Goal: Information Seeking & Learning: Learn about a topic

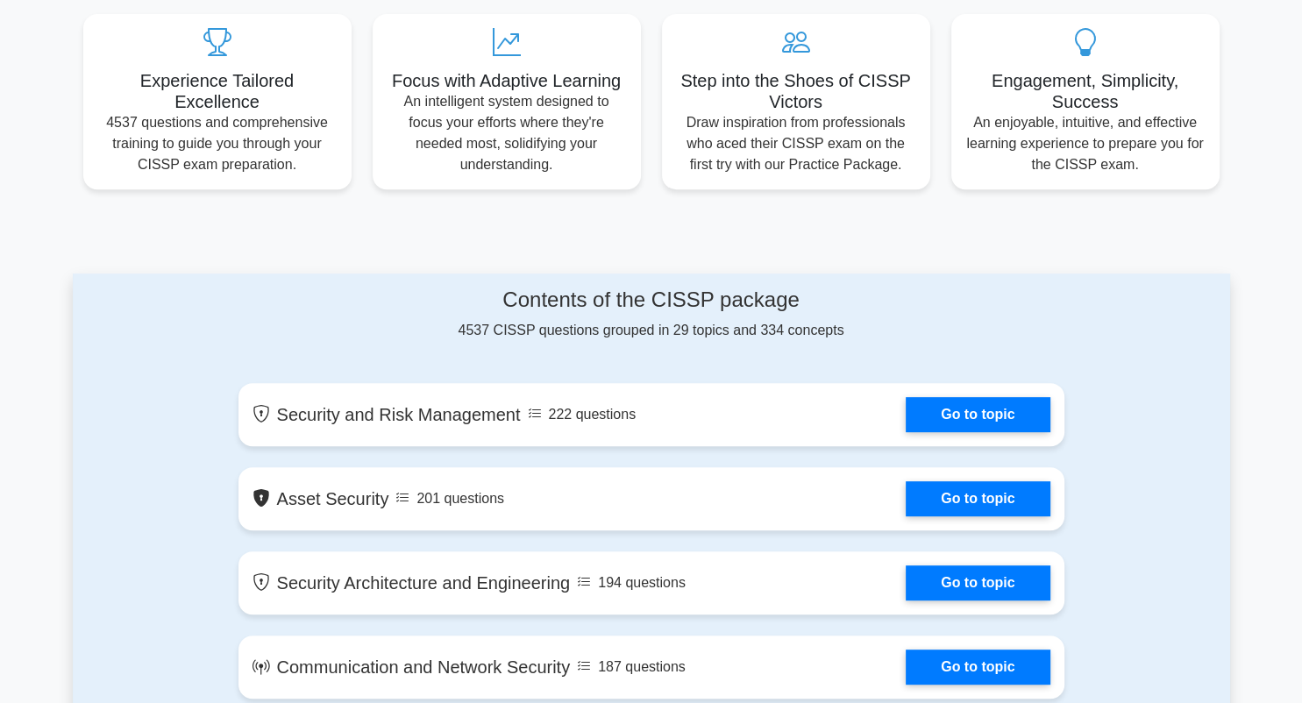
scroll to position [757, 0]
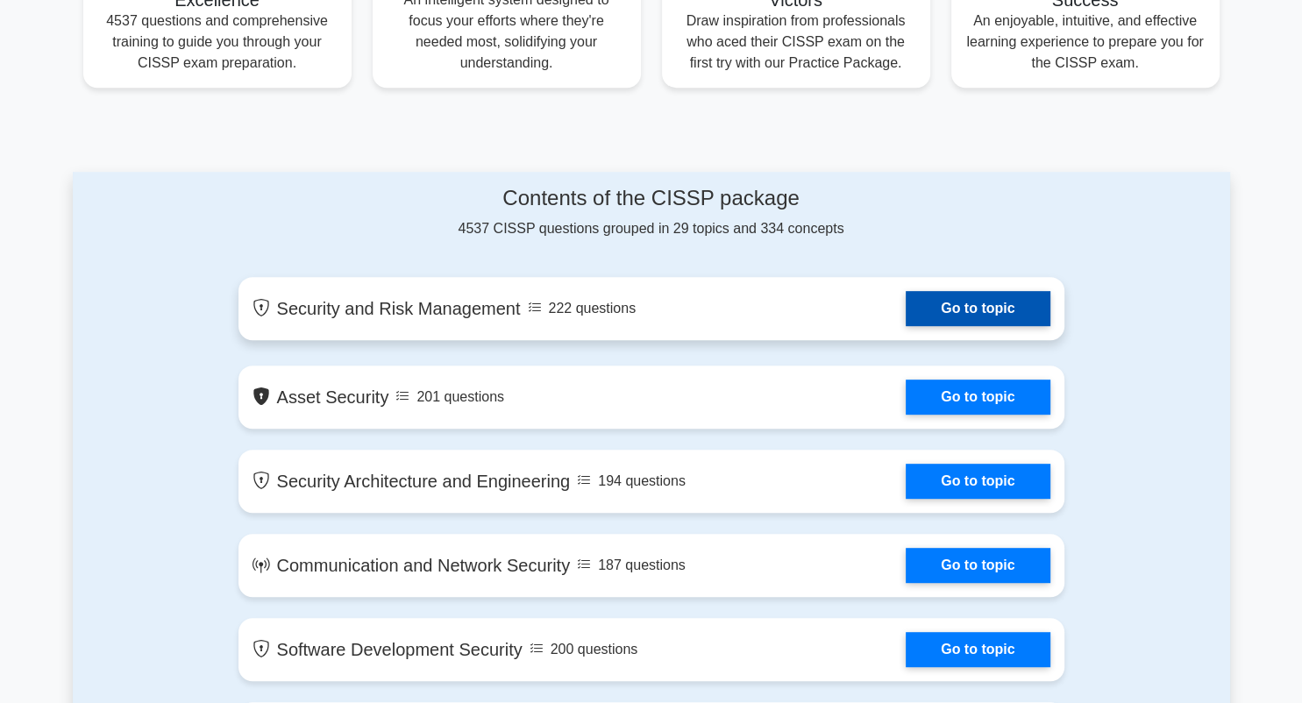
click at [1029, 317] on link "Go to topic" at bounding box center [977, 308] width 144 height 35
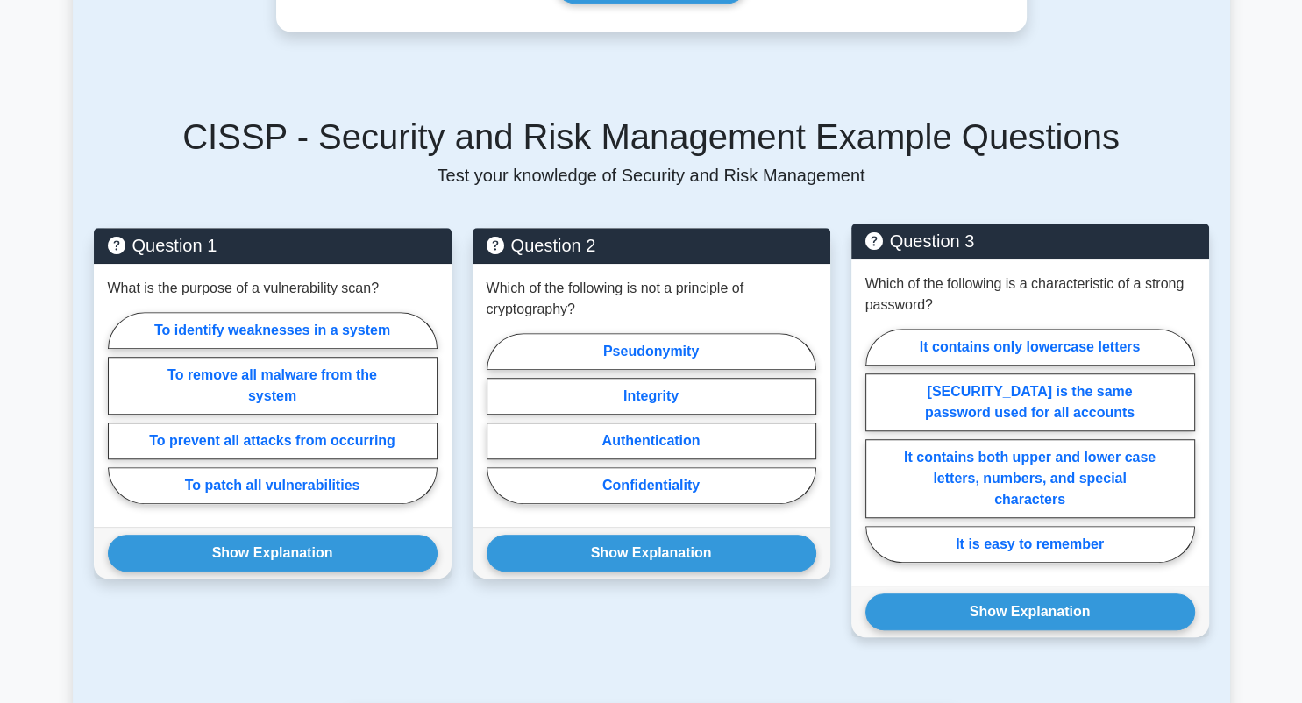
scroll to position [1136, 0]
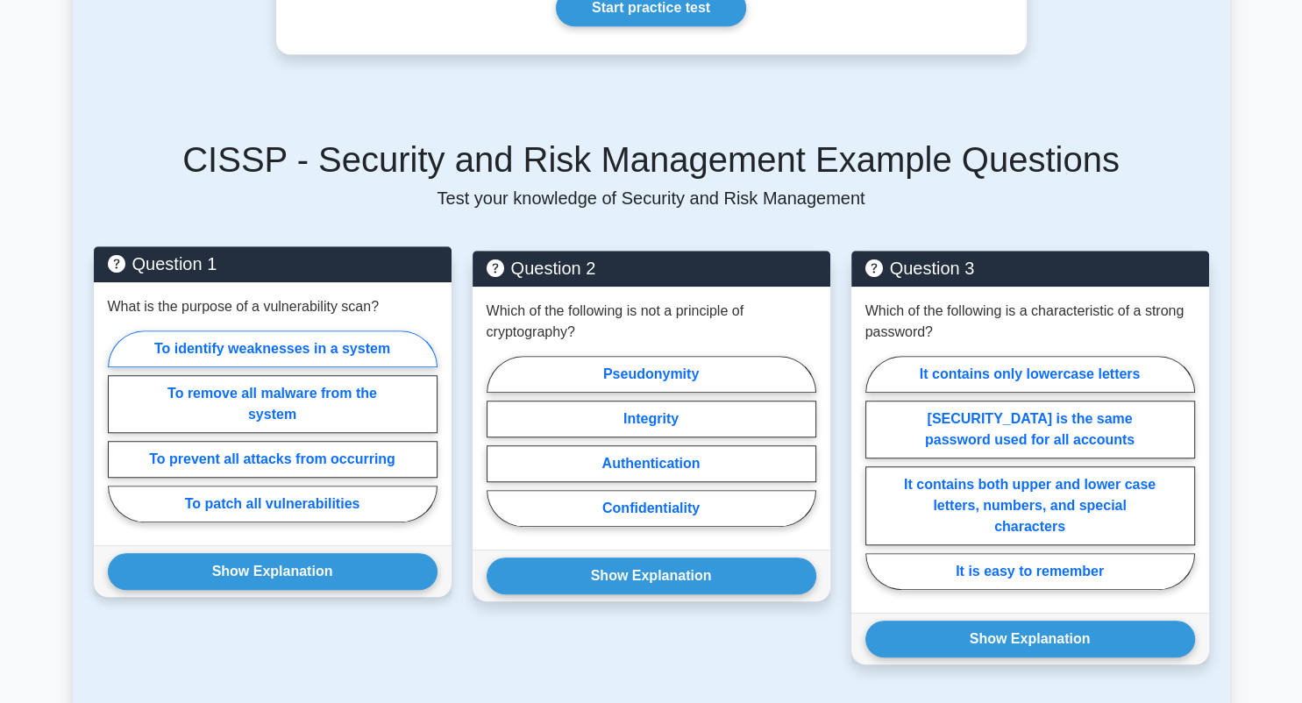
click at [356, 333] on label "To identify weaknesses in a system" at bounding box center [273, 348] width 330 height 37
click at [119, 426] on input "To identify weaknesses in a system" at bounding box center [113, 431] width 11 height 11
radio input "true"
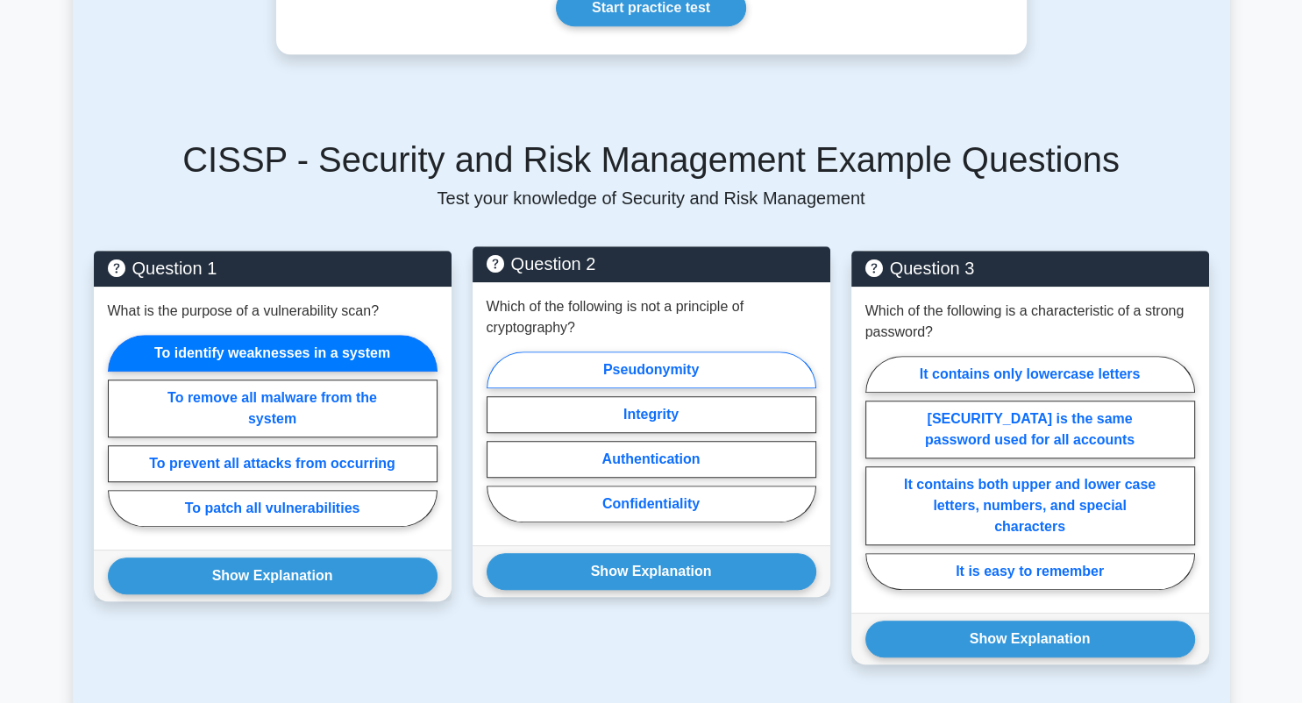
click at [735, 351] on label "Pseudonymity" at bounding box center [651, 369] width 330 height 37
click at [498, 436] on input "Pseudonymity" at bounding box center [491, 441] width 11 height 11
radio input "true"
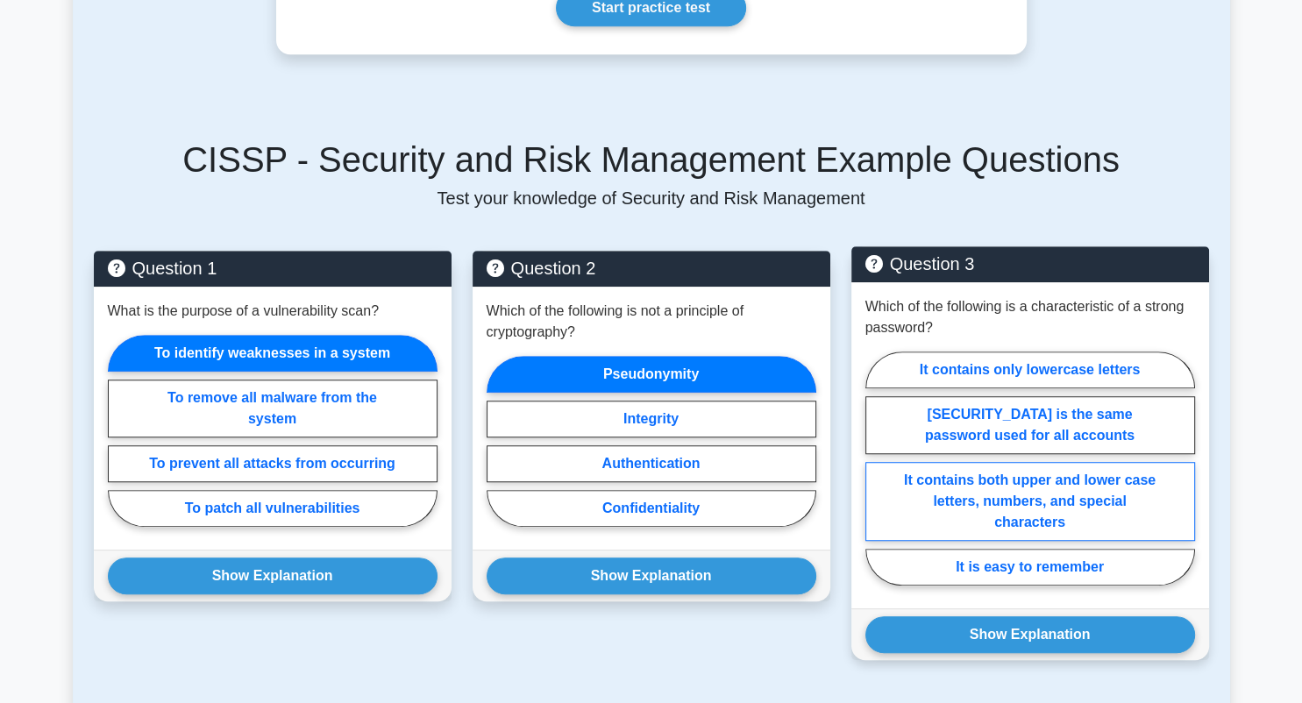
click at [981, 472] on label "It contains both upper and lower case letters, numbers, and special characters" at bounding box center [1030, 501] width 330 height 79
click at [876, 472] on input "It contains both upper and lower case letters, numbers, and special characters" at bounding box center [870, 473] width 11 height 11
radio input "true"
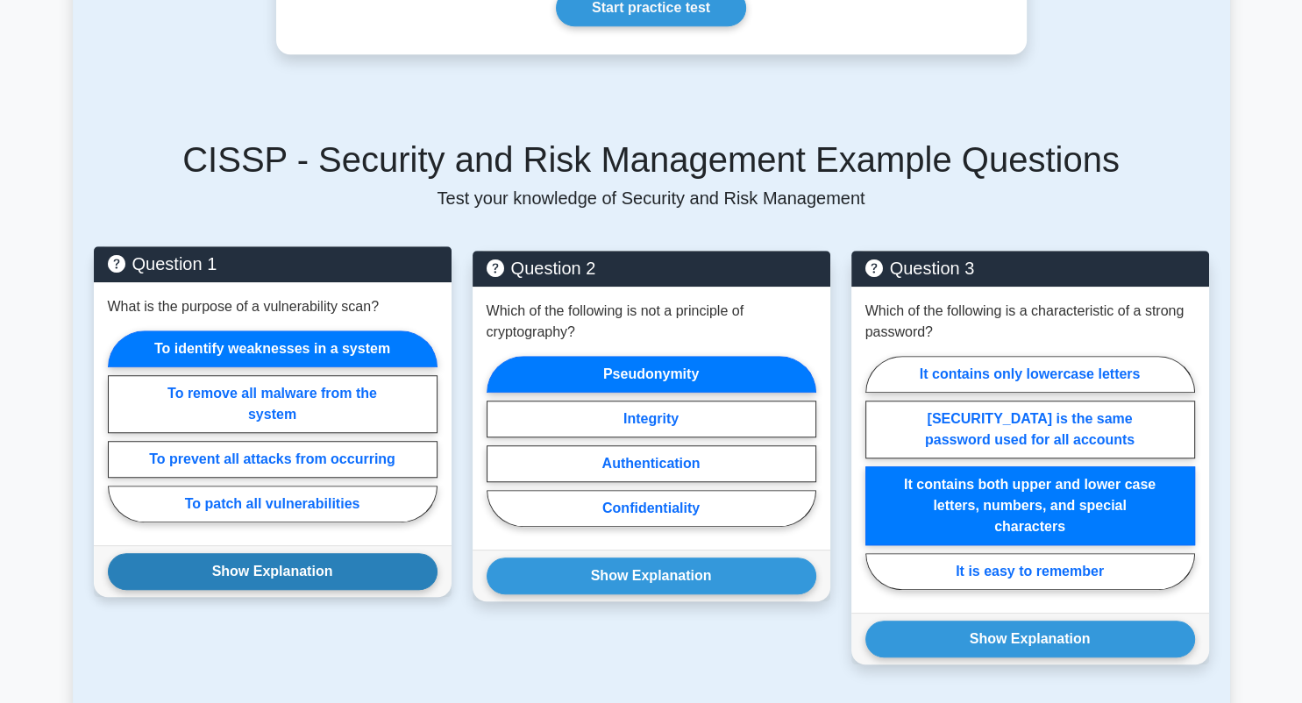
click at [338, 556] on button "Show Explanation" at bounding box center [273, 571] width 330 height 37
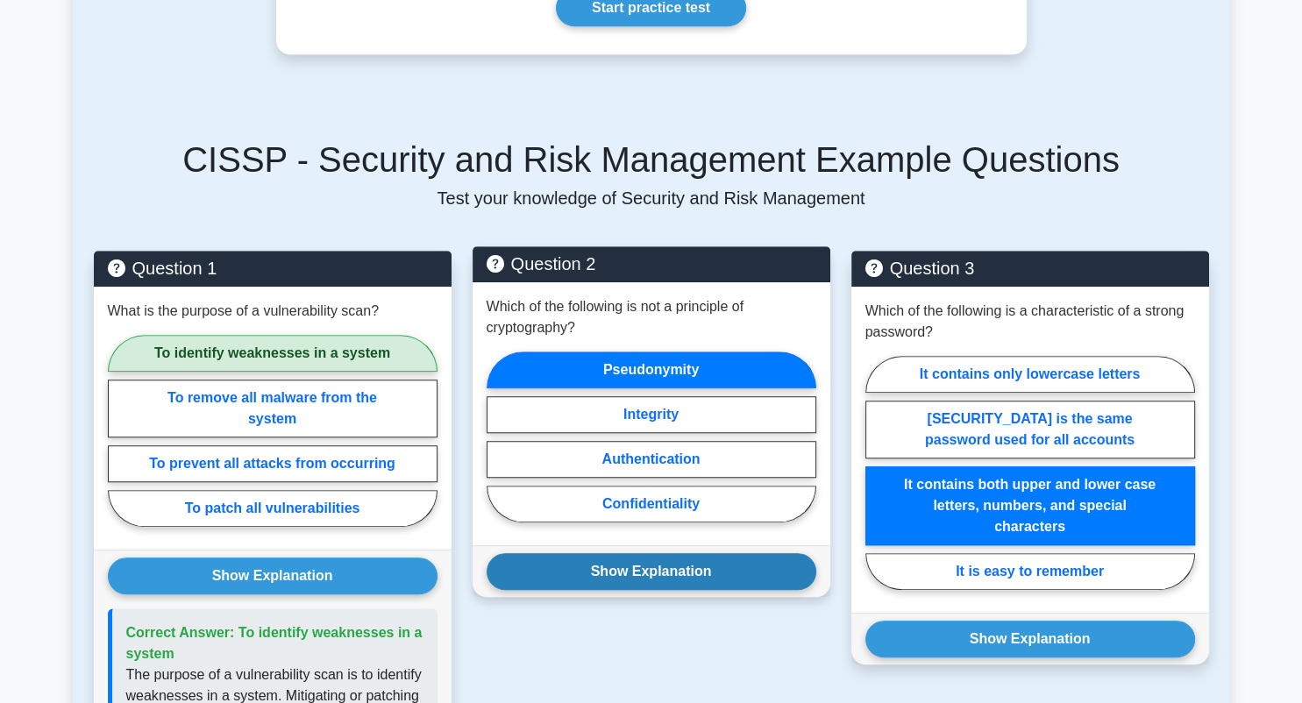
click at [664, 557] on button "Show Explanation" at bounding box center [651, 571] width 330 height 37
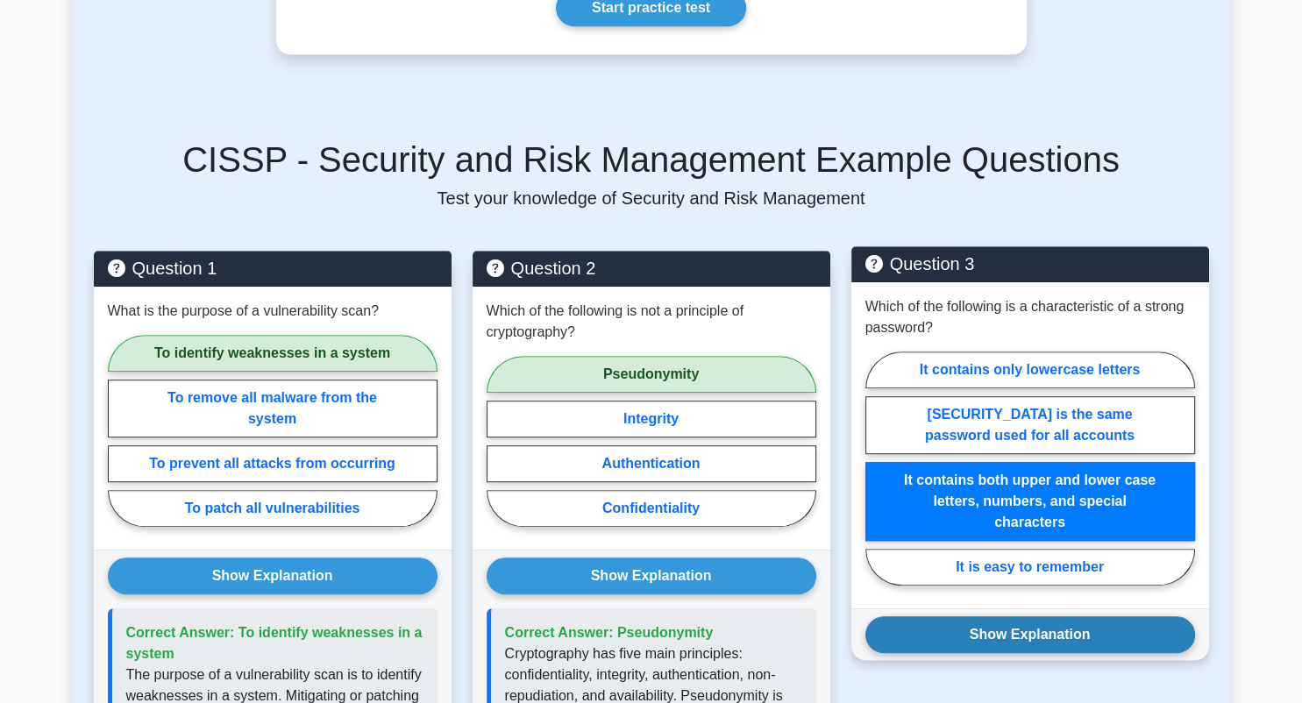
click at [915, 616] on button "Show Explanation" at bounding box center [1030, 634] width 330 height 37
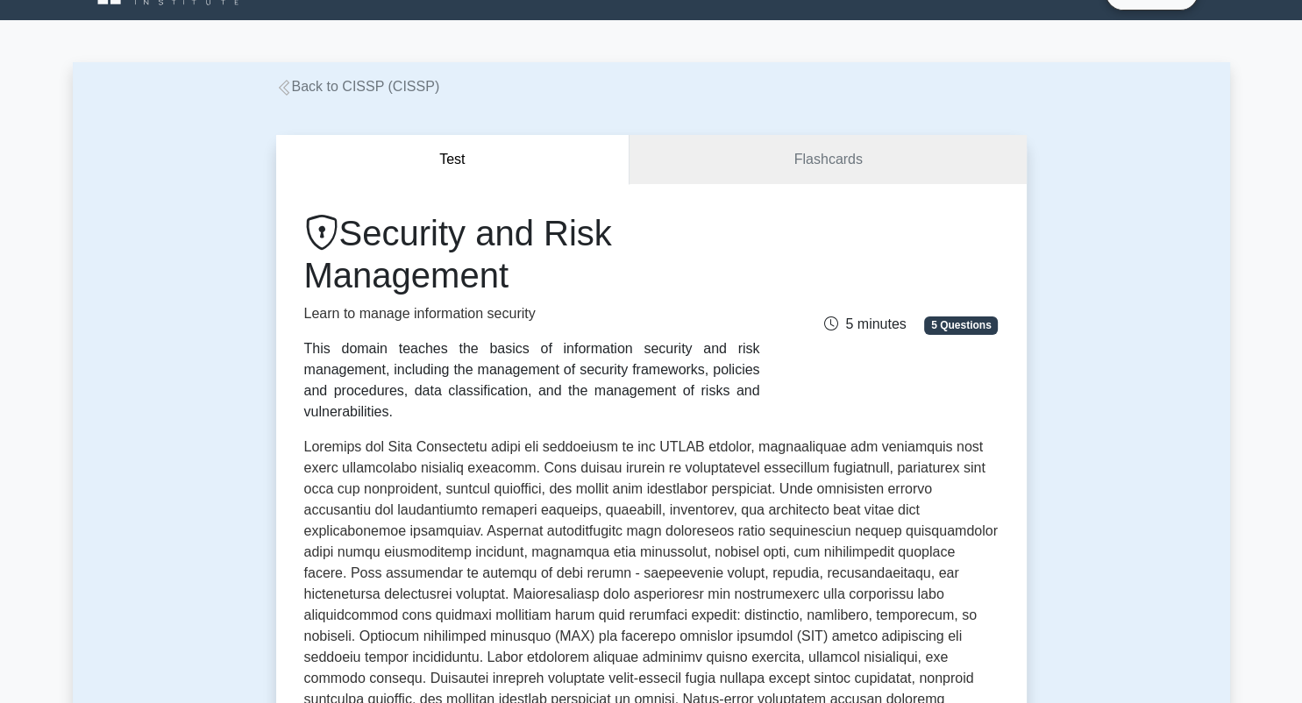
scroll to position [0, 0]
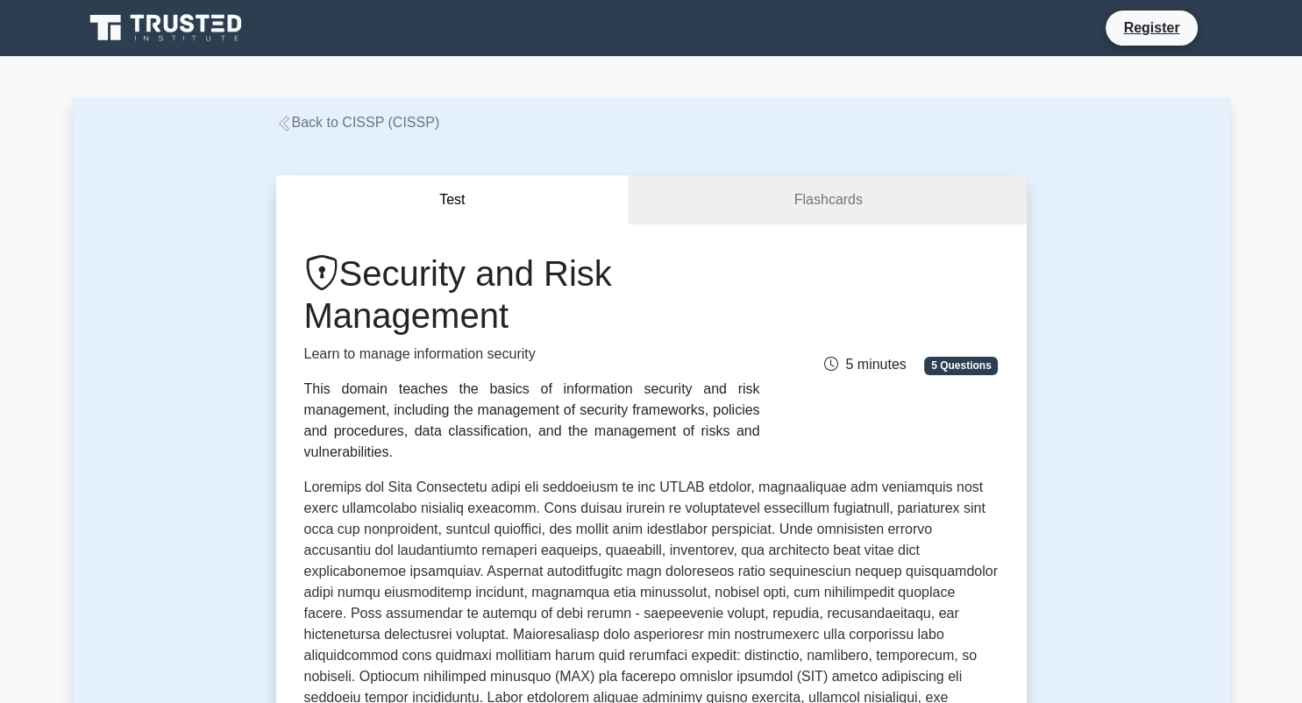
click at [206, 35] on icon at bounding box center [167, 27] width 168 height 33
